Goal: Obtain resource: Download file/media

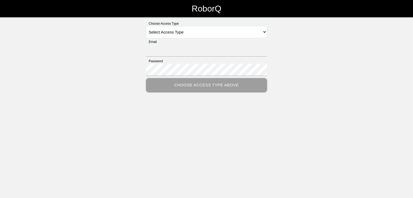
click at [193, 28] on select "Select Access Type Admin Customer Supervisor Worker" at bounding box center [206, 32] width 121 height 12
select select "Customer"
click at [146, 26] on select "Select Access Type Admin Customer Supervisor Worker" at bounding box center [206, 32] width 121 height 12
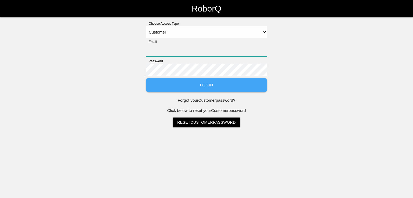
click at [173, 52] on input "Email" at bounding box center [206, 50] width 121 height 12
type input "arshdeepsingh.dhindsa@magna.com"
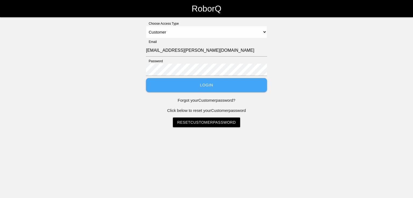
click at [187, 88] on button "Login" at bounding box center [206, 85] width 121 height 14
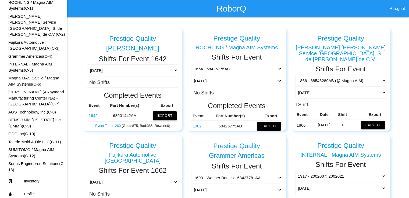
scroll to position [40, 0]
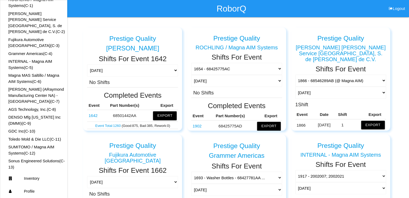
click at [33, 115] on link "DENSO Mfg Michigan Inc (DMMI) (C- 9 )" at bounding box center [34, 120] width 52 height 11
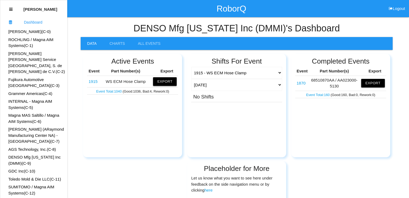
click at [163, 84] on button "Export" at bounding box center [165, 81] width 24 height 9
click at [92, 81] on link "1915" at bounding box center [92, 81] width 9 height 5
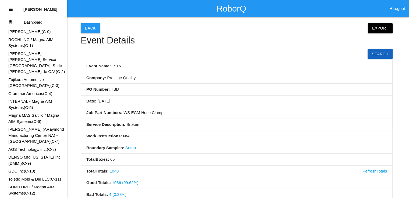
click at [383, 28] on button "Export" at bounding box center [380, 28] width 25 height 10
click at [374, 32] on link "Export Excel" at bounding box center [375, 29] width 31 height 12
click at [394, 4] on button "Logout" at bounding box center [397, 2] width 24 height 4
select select "Customer"
